Goal: Task Accomplishment & Management: Use online tool/utility

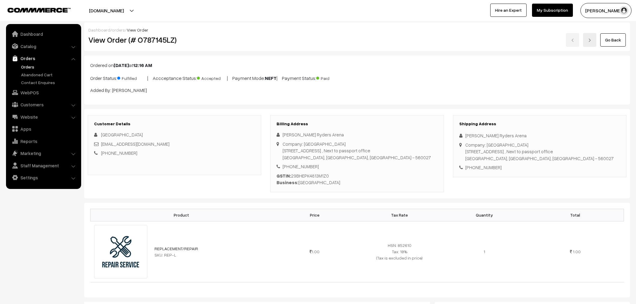
scroll to position [267, 0]
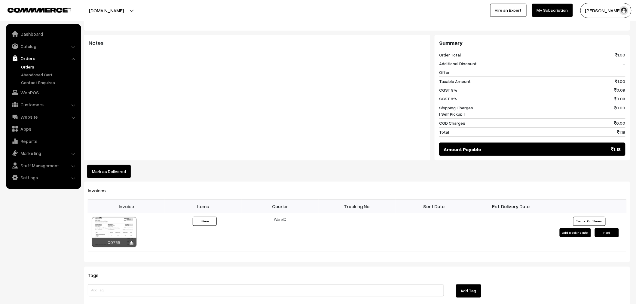
click at [26, 69] on link "Orders" at bounding box center [50, 67] width 60 height 6
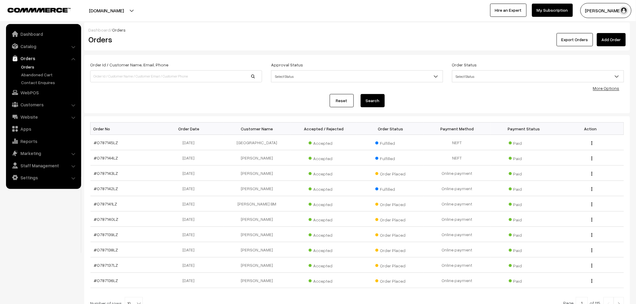
click at [470, 76] on span "Select Status" at bounding box center [538, 76] width 171 height 11
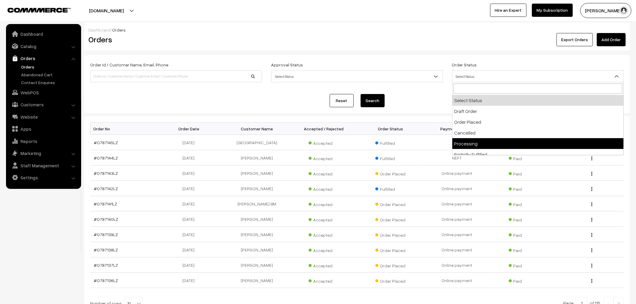
select select "5"
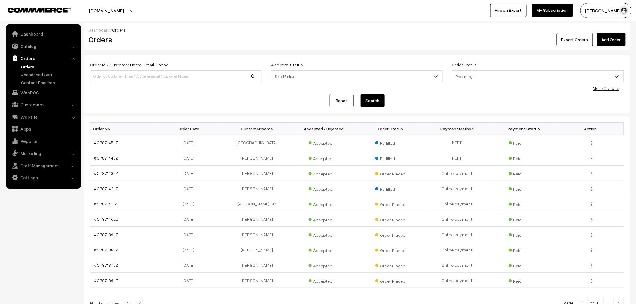
click at [379, 106] on button "Search" at bounding box center [373, 100] width 24 height 13
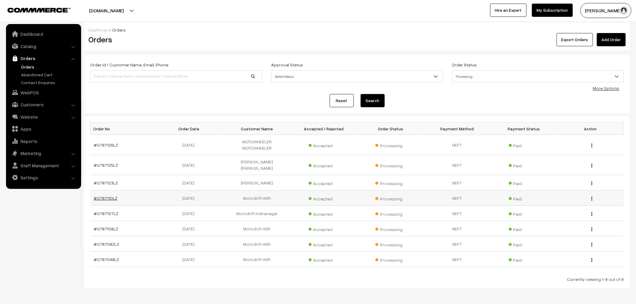
click at [101, 196] on link "#O787110LZ" at bounding box center [105, 198] width 23 height 5
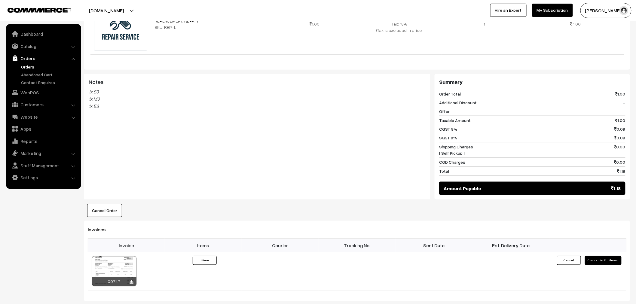
scroll to position [234, 0]
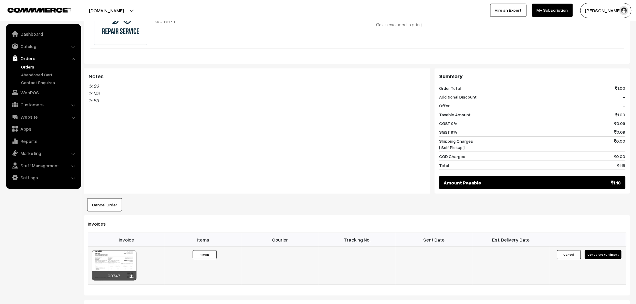
click at [599, 256] on button "Convert to Fulfilment" at bounding box center [603, 254] width 37 height 9
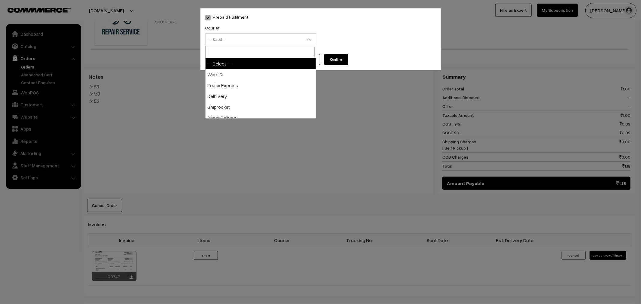
click at [251, 45] on span "-- Select --" at bounding box center [260, 39] width 111 height 12
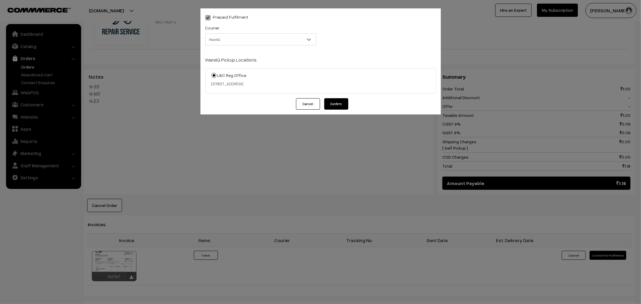
click at [306, 107] on button "Cancel" at bounding box center [308, 103] width 24 height 11
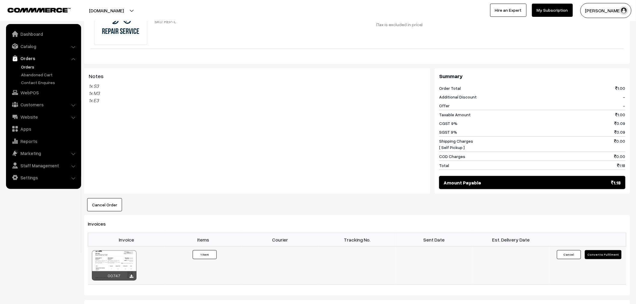
click at [609, 254] on button "Convert to Fulfilment" at bounding box center [603, 254] width 37 height 9
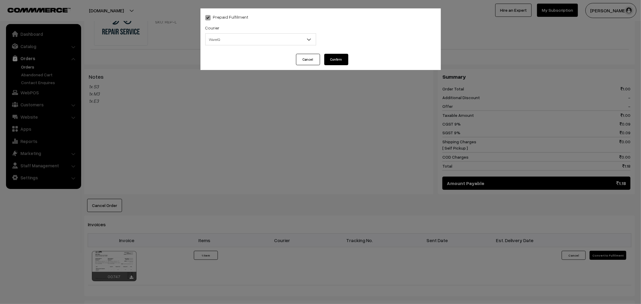
click at [227, 30] on div "Courier -- Select -- WareIQ Fedex Express Delhivery Shiprocket Direct Delivery …" at bounding box center [260, 34] width 111 height 21
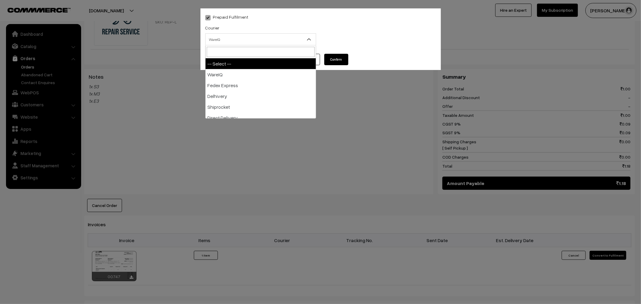
click at [227, 35] on span "WareIQ" at bounding box center [261, 39] width 110 height 11
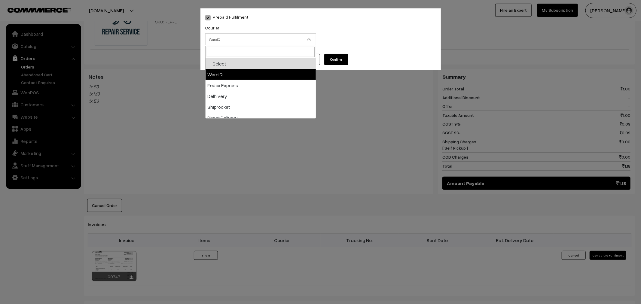
select select "1"
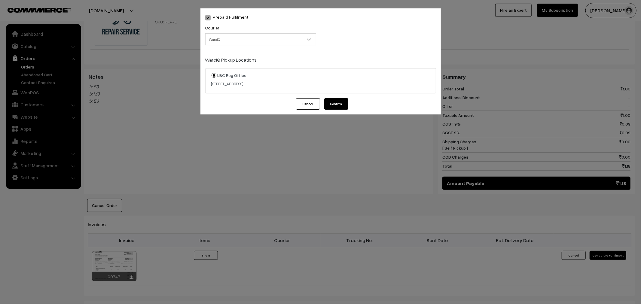
click at [337, 100] on button "Confirm" at bounding box center [336, 103] width 24 height 11
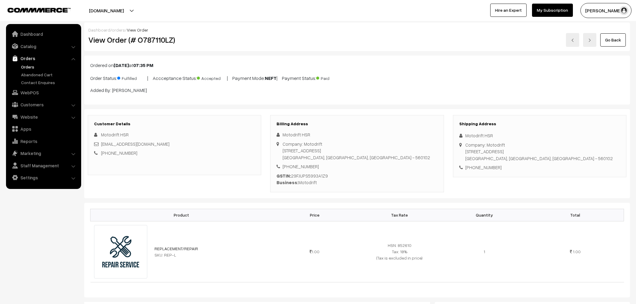
scroll to position [234, 0]
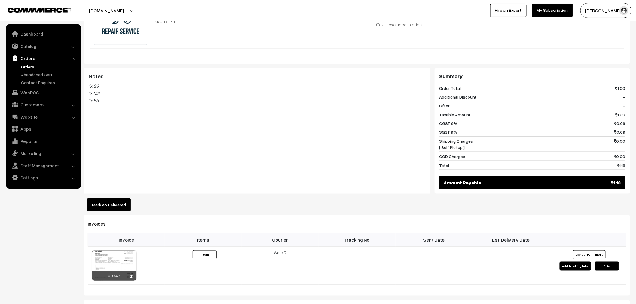
click at [30, 66] on link "Orders" at bounding box center [50, 67] width 60 height 6
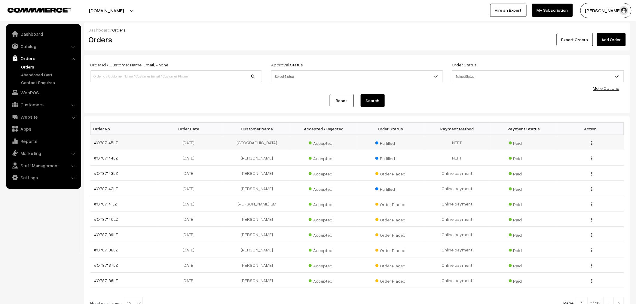
click at [112, 146] on td "#O787145LZ" at bounding box center [124, 142] width 67 height 15
